Goal: Task Accomplishment & Management: Manage account settings

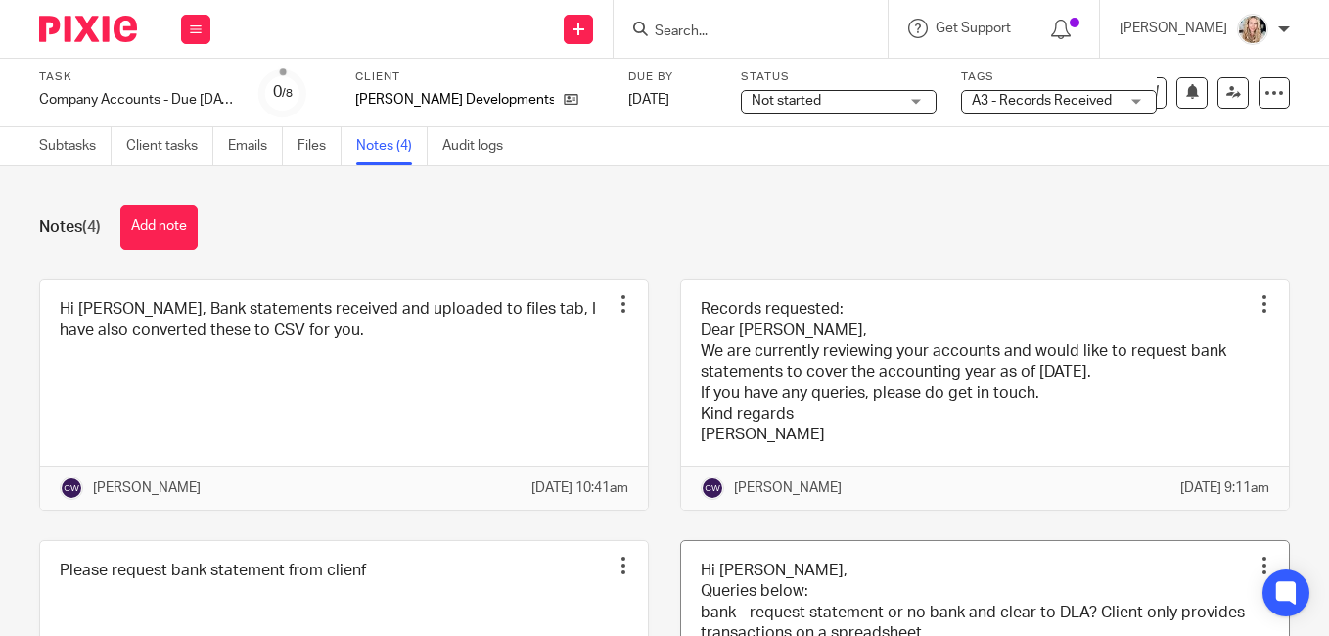
scroll to position [247, 0]
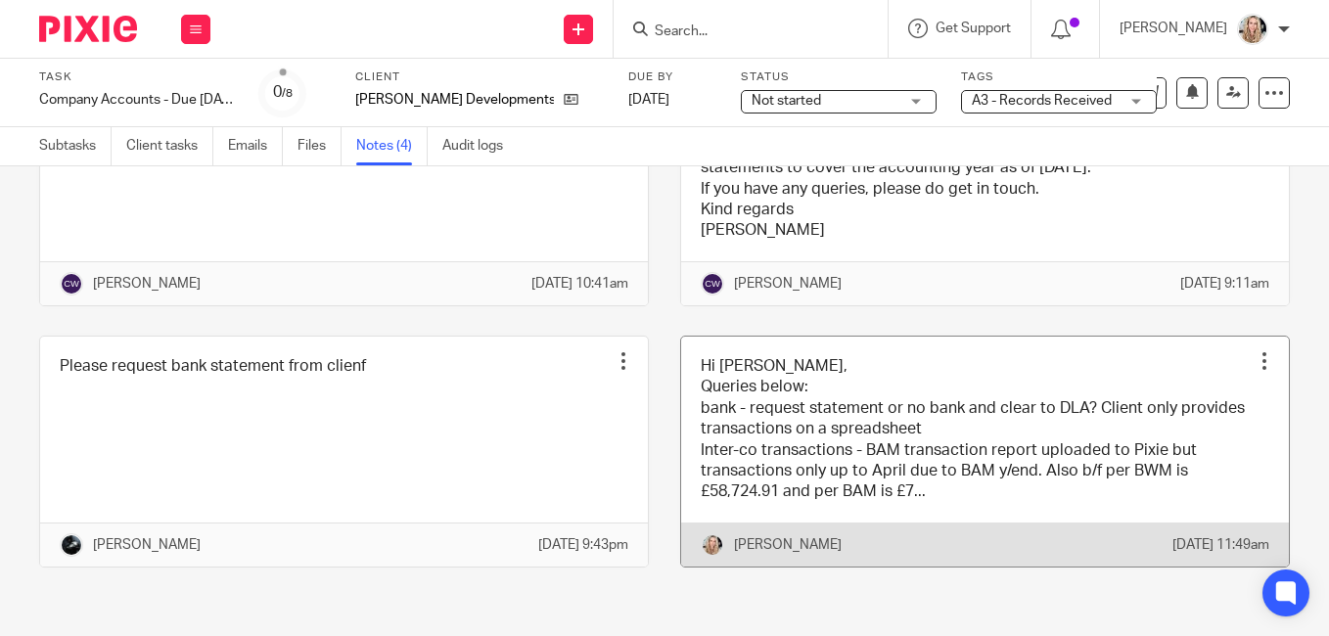
click at [999, 374] on link at bounding box center [985, 452] width 608 height 230
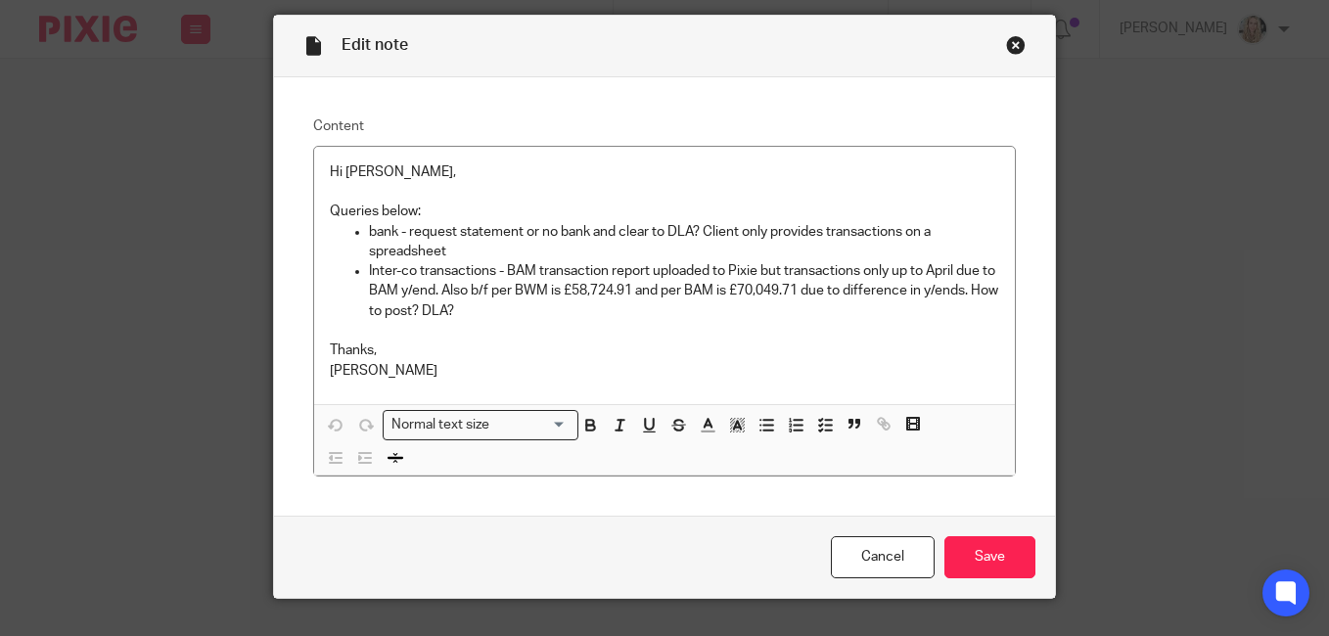
scroll to position [98, 0]
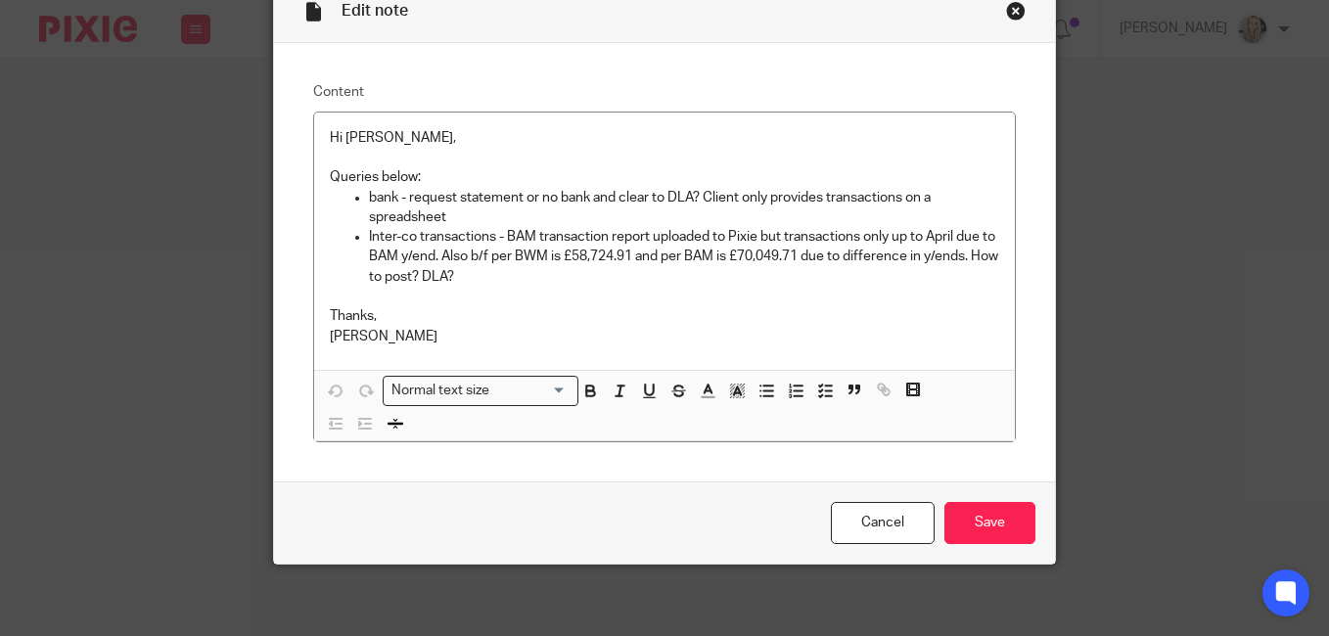
drag, startPoint x: 811, startPoint y: 256, endPoint x: 1097, endPoint y: 340, distance: 298.7
click at [811, 256] on p "Inter-co transactions - BAM transaction report uploaded to Pixie but transactio…" at bounding box center [684, 257] width 630 height 60
click at [809, 257] on p "Inter-co transactions - BAM transaction report uploaded to Pixie but transactio…" at bounding box center [684, 257] width 630 height 60
drag, startPoint x: 933, startPoint y: 264, endPoint x: 815, endPoint y: 286, distance: 120.4
click at [815, 286] on p "Inter-co transactions - BAM transaction report uploaded to Pixie but transactio…" at bounding box center [684, 257] width 630 height 60
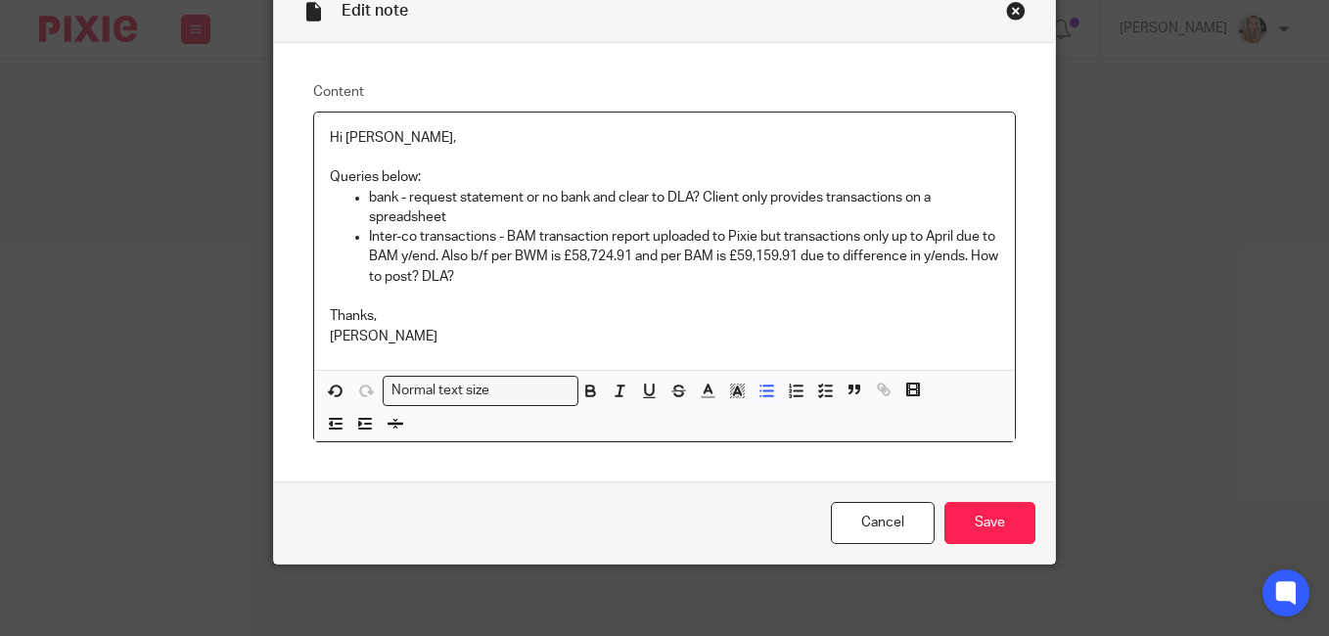
click at [852, 259] on p "Inter-co transactions - BAM transaction report uploaded to Pixie but transactio…" at bounding box center [684, 257] width 630 height 60
click at [976, 256] on p "Inter-co transactions - BAM transaction report uploaded to Pixie but transactio…" at bounding box center [684, 257] width 630 height 60
click at [979, 523] on input "Save" at bounding box center [990, 523] width 91 height 42
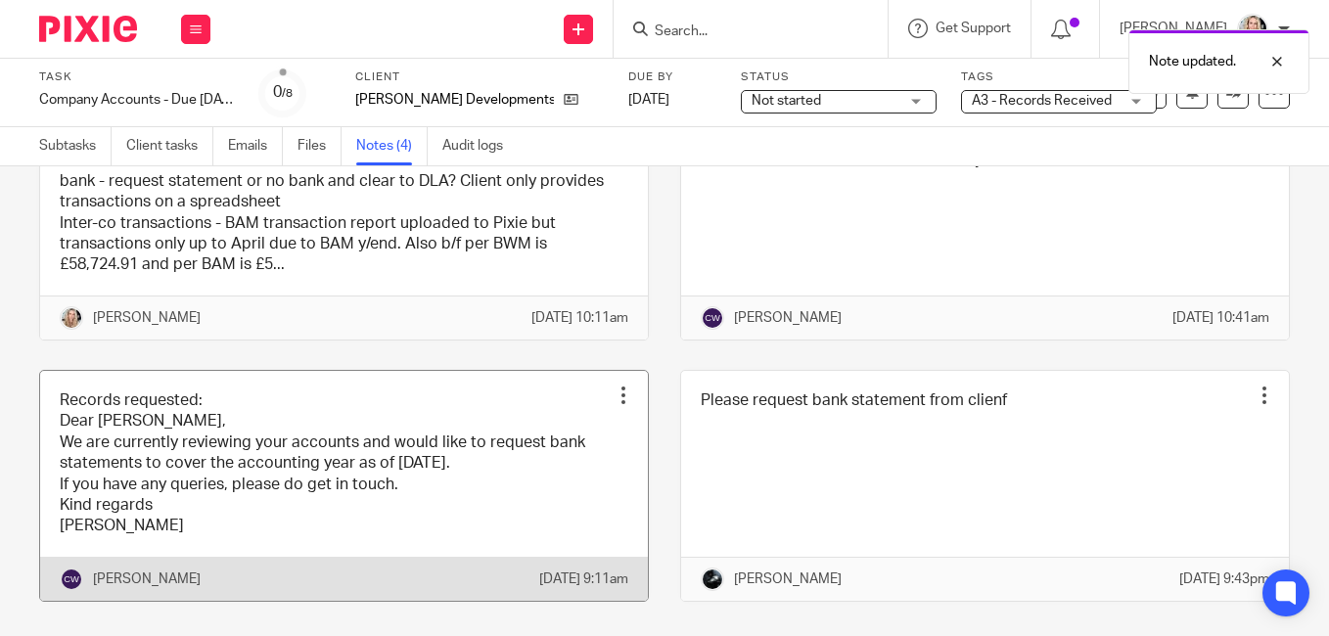
scroll to position [51, 0]
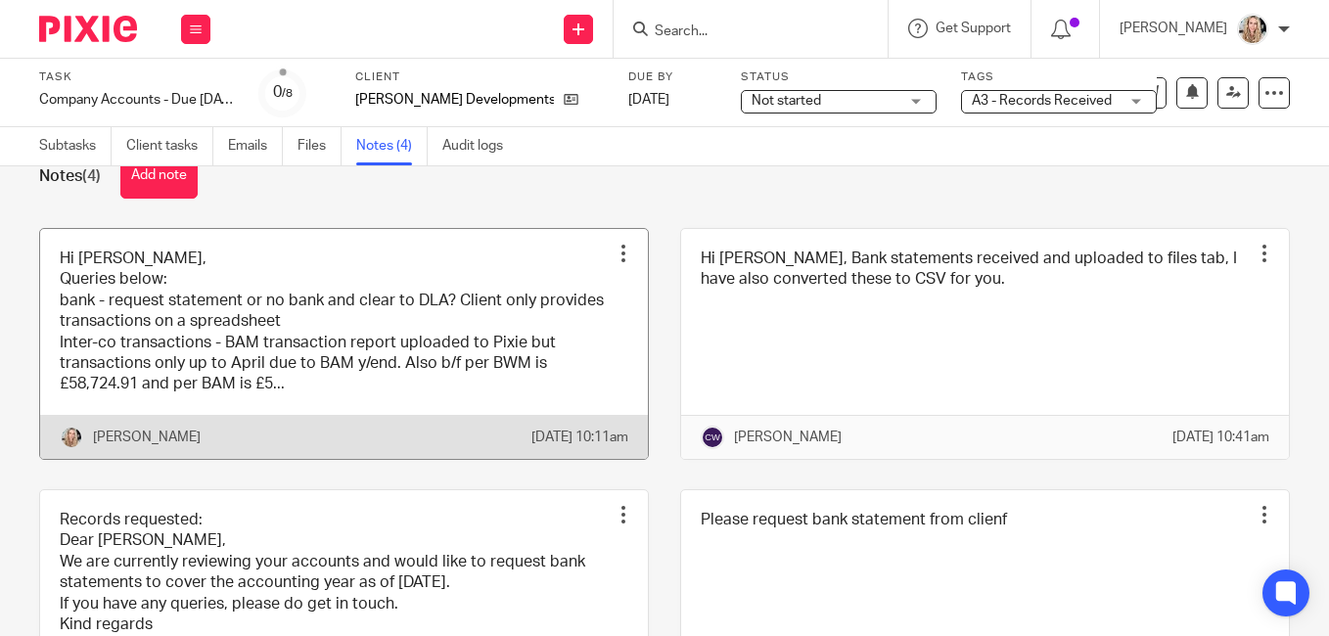
click at [615, 254] on div at bounding box center [624, 254] width 20 height 20
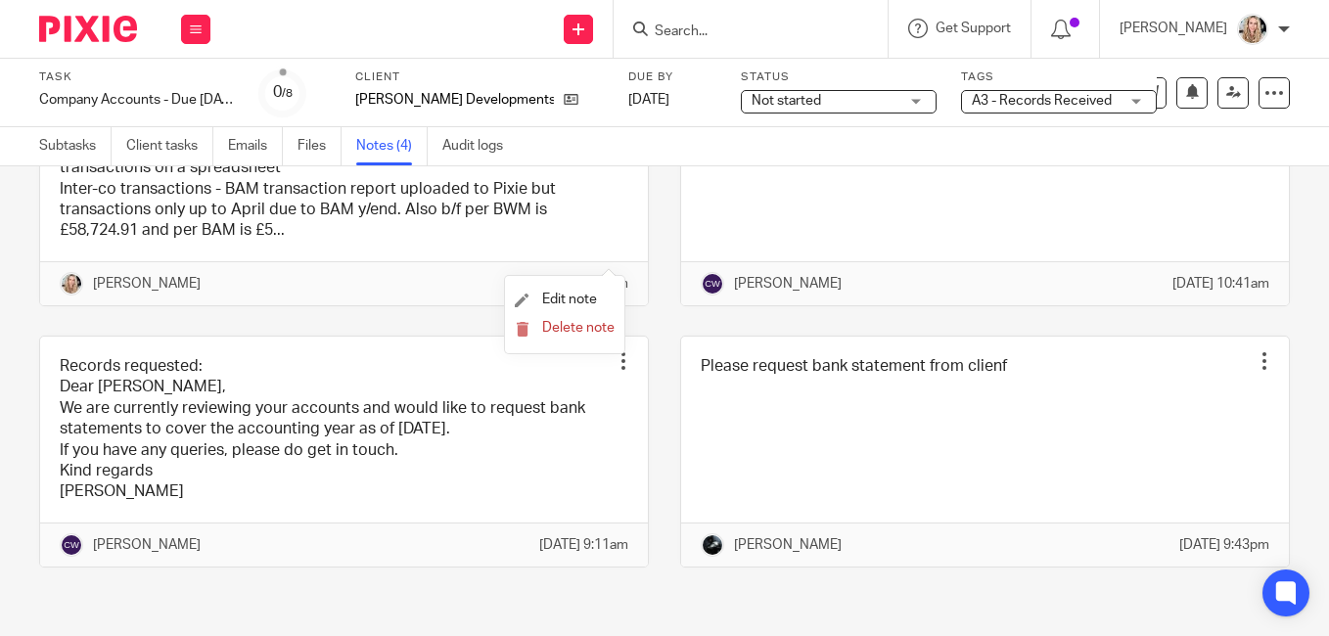
scroll to position [247, 0]
